Goal: Task Accomplishment & Management: Manage account settings

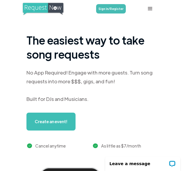
click at [98, 10] on link "Sign In/Register" at bounding box center [111, 8] width 30 height 9
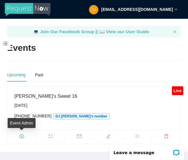
click at [23, 137] on icon "camera" at bounding box center [21, 136] width 4 height 4
